Goal: Obtain resource: Obtain resource

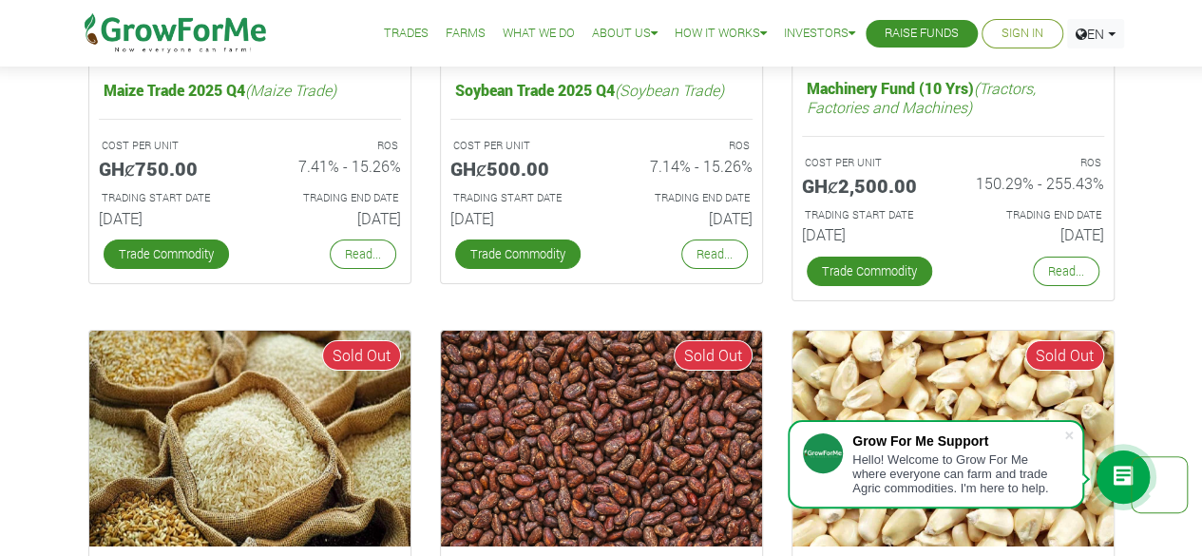
scroll to position [3205, 0]
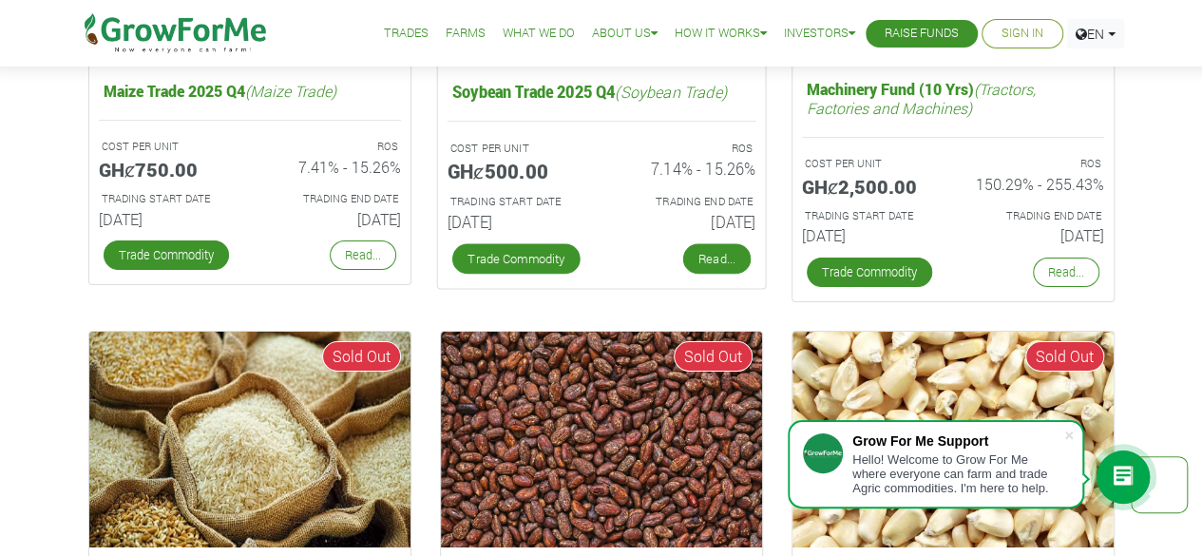
click at [702, 256] on link "Read..." at bounding box center [715, 259] width 67 height 30
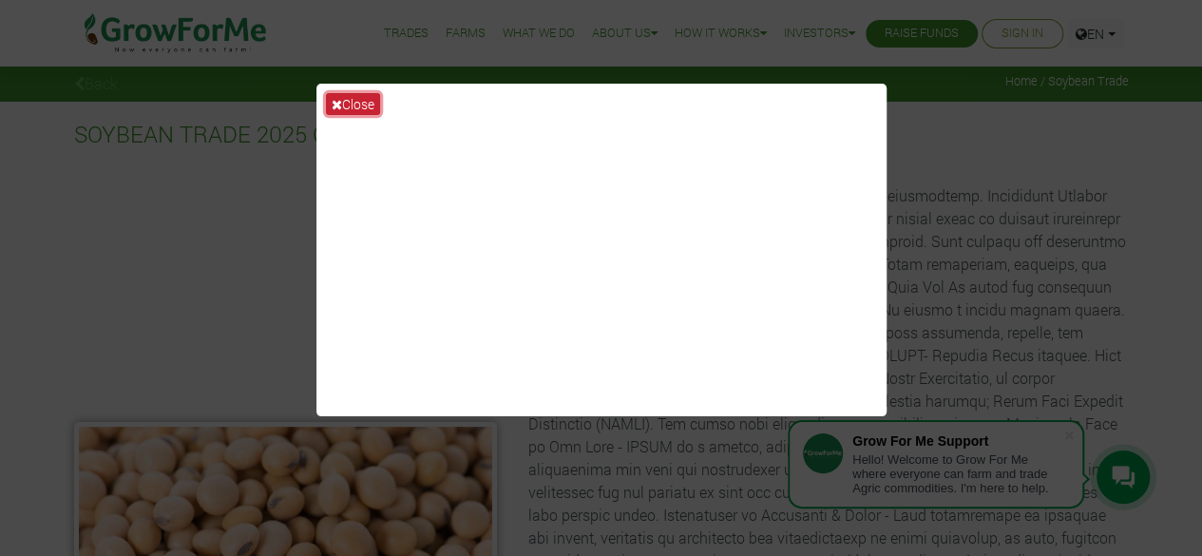
click at [348, 102] on button "Close" at bounding box center [353, 104] width 54 height 22
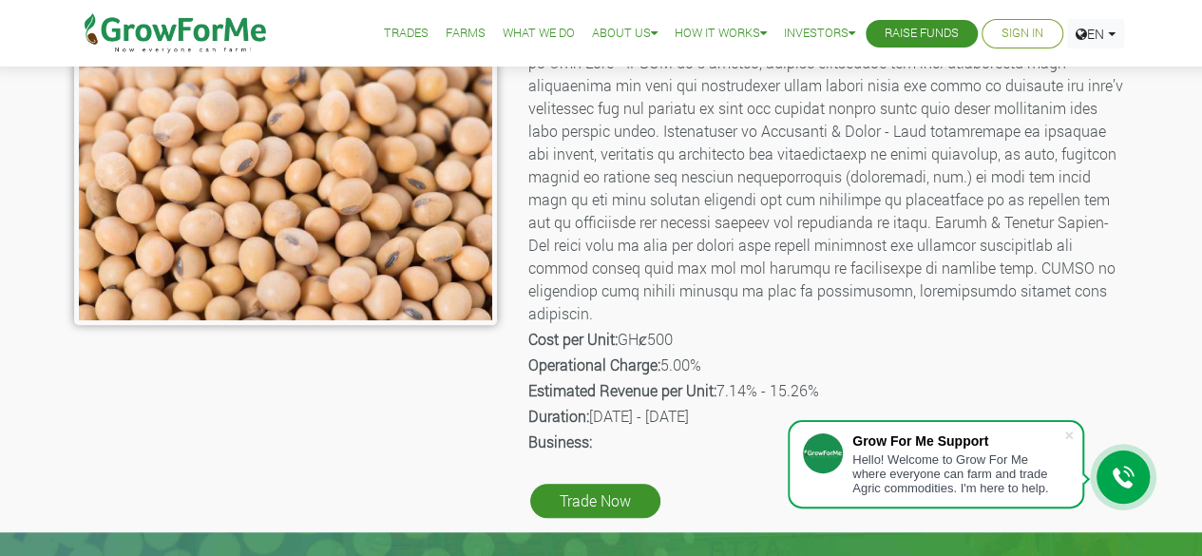
scroll to position [385, 0]
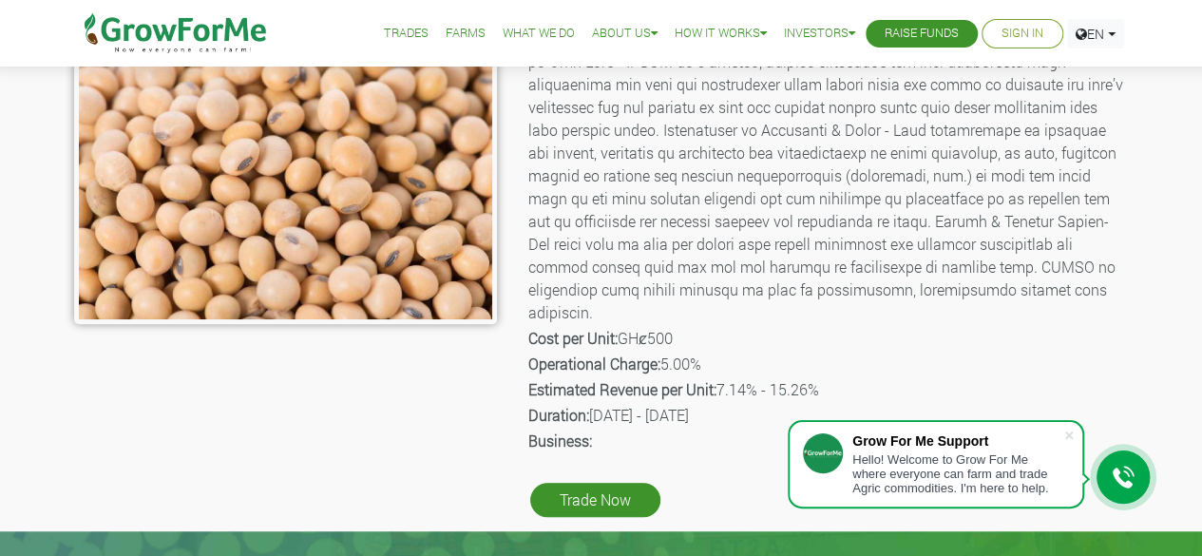
click at [878, 295] on p "Description:" at bounding box center [827, 62] width 598 height 524
